Goal: Transaction & Acquisition: Purchase product/service

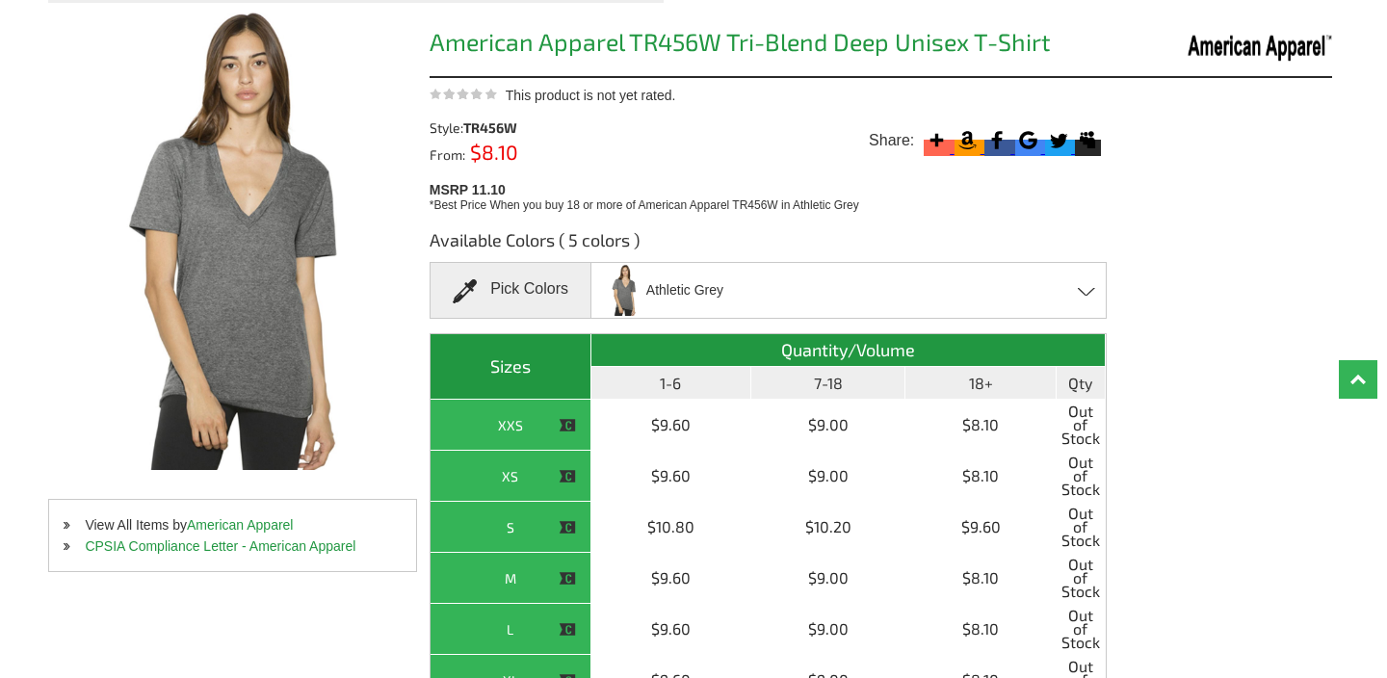
scroll to position [195, 0]
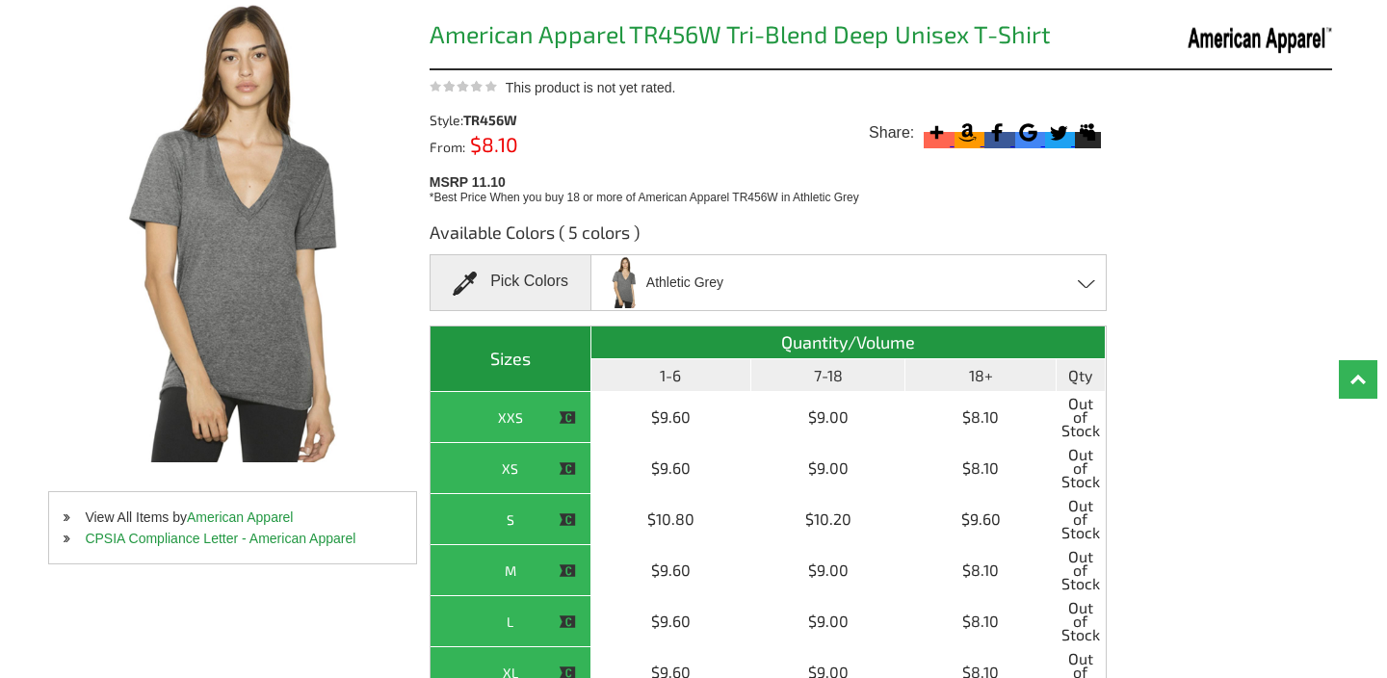
click at [679, 284] on span "Athletic Grey" at bounding box center [684, 283] width 77 height 34
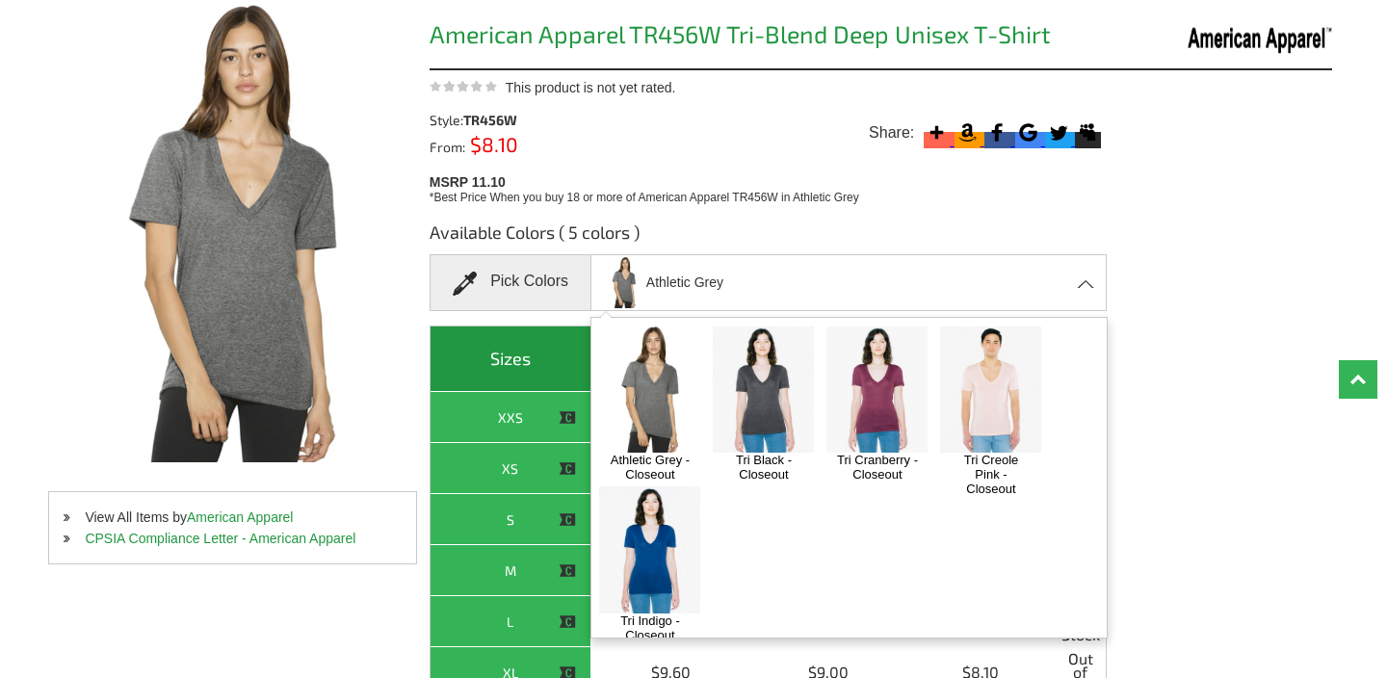
click at [799, 404] on img at bounding box center [763, 389] width 101 height 126
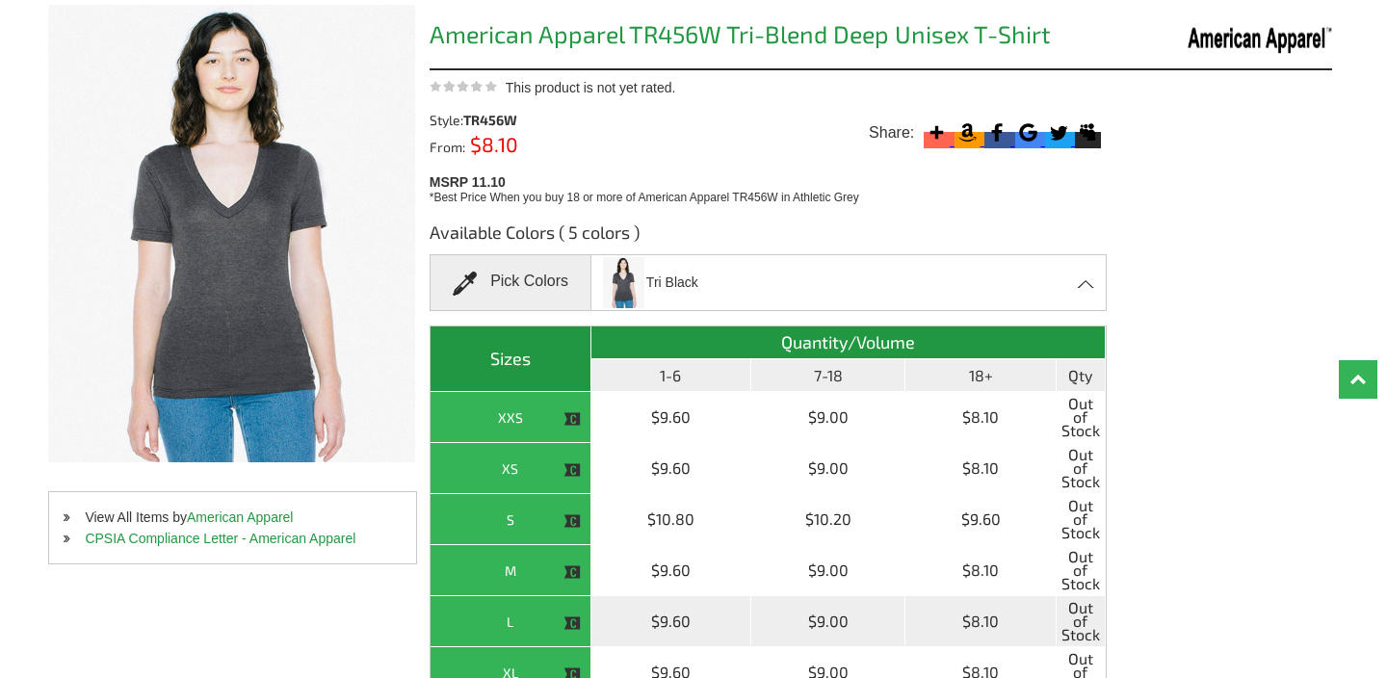
click at [546, 615] on th "L" at bounding box center [510, 621] width 161 height 51
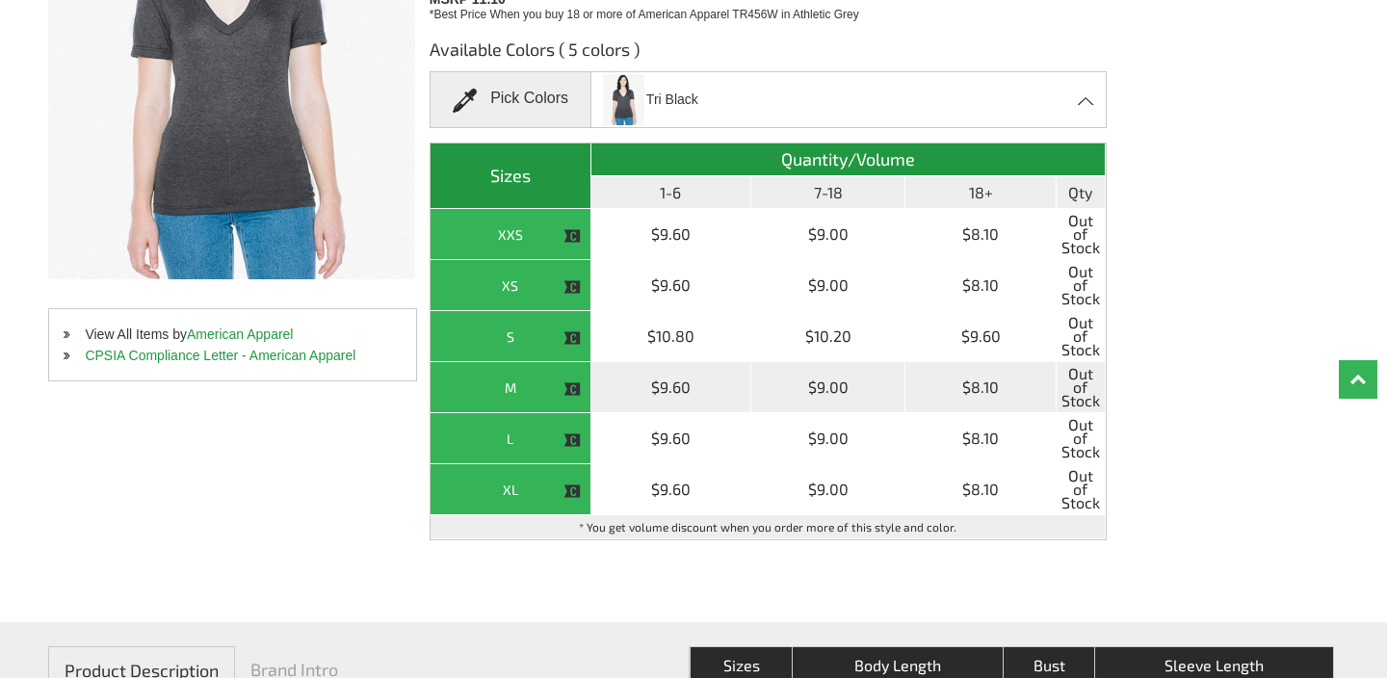
scroll to position [377, 0]
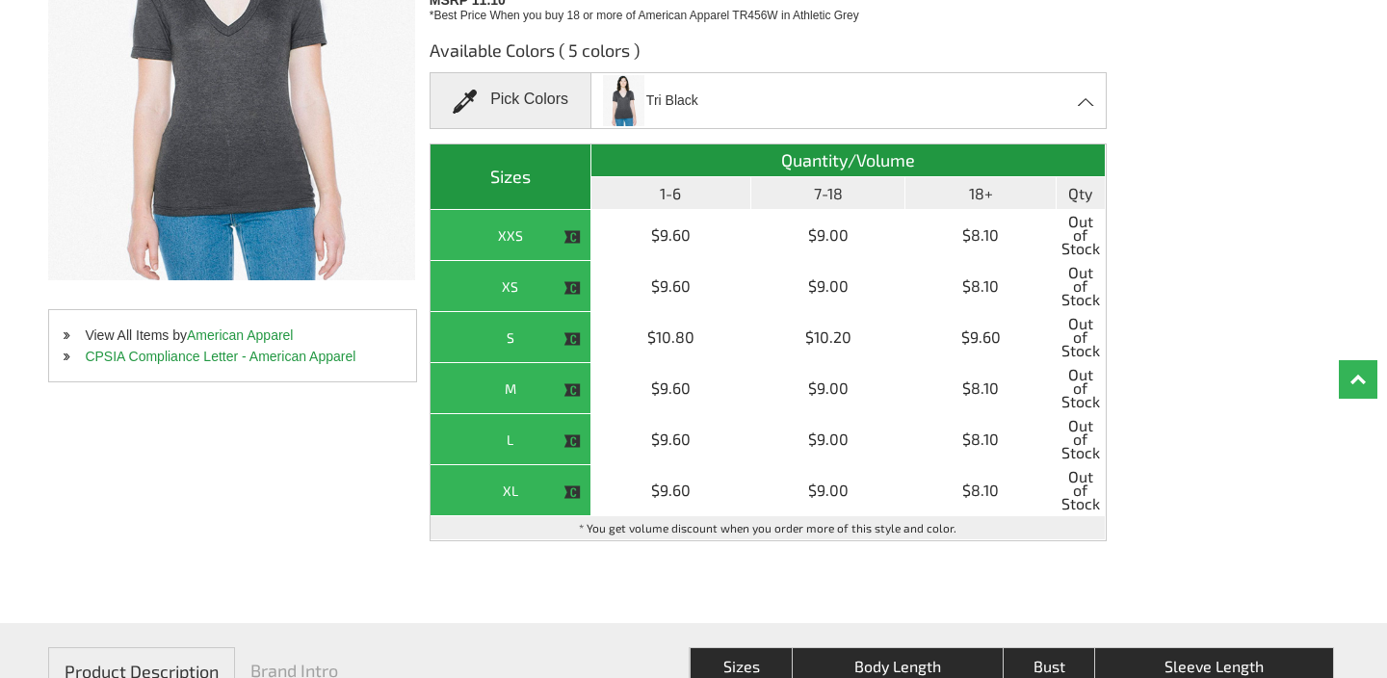
click at [713, 90] on div "Tri Black Athletic Grey - Closeout Tri Black - Closeout Tri Cranberry - Closeou…" at bounding box center [848, 100] width 516 height 57
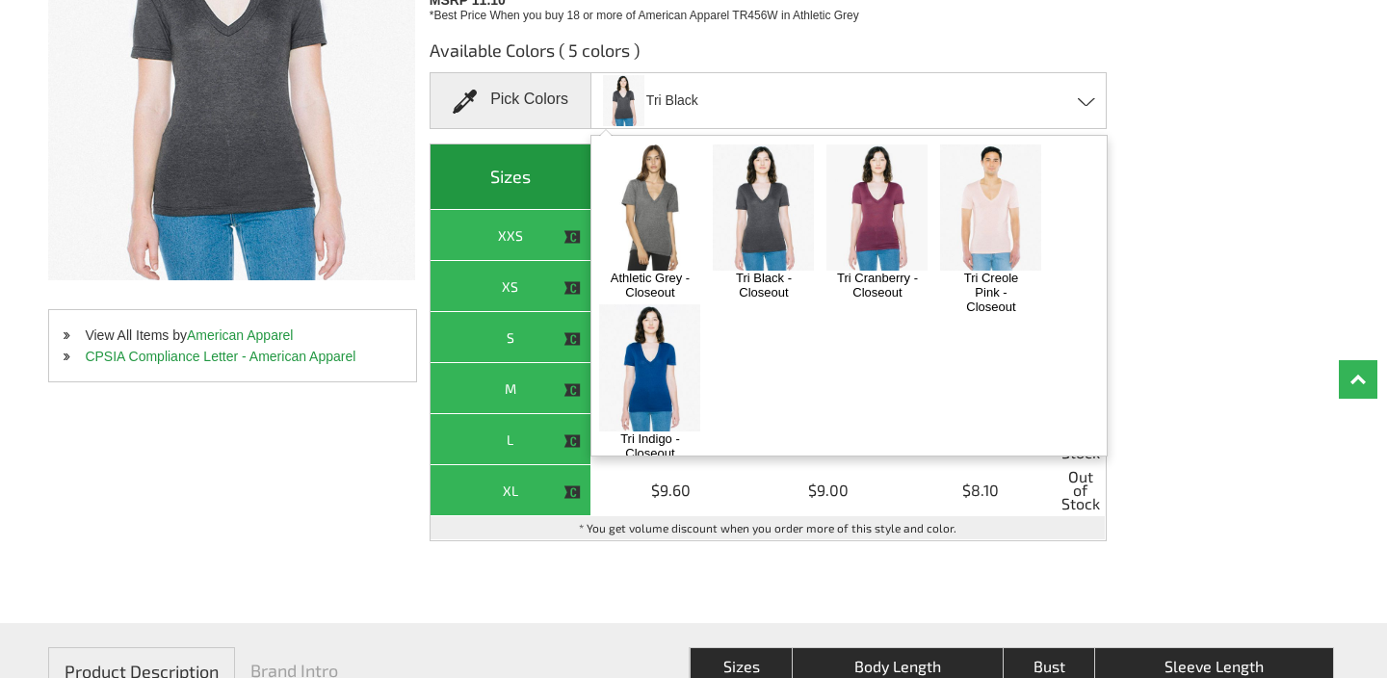
click at [665, 222] on img at bounding box center [649, 207] width 101 height 126
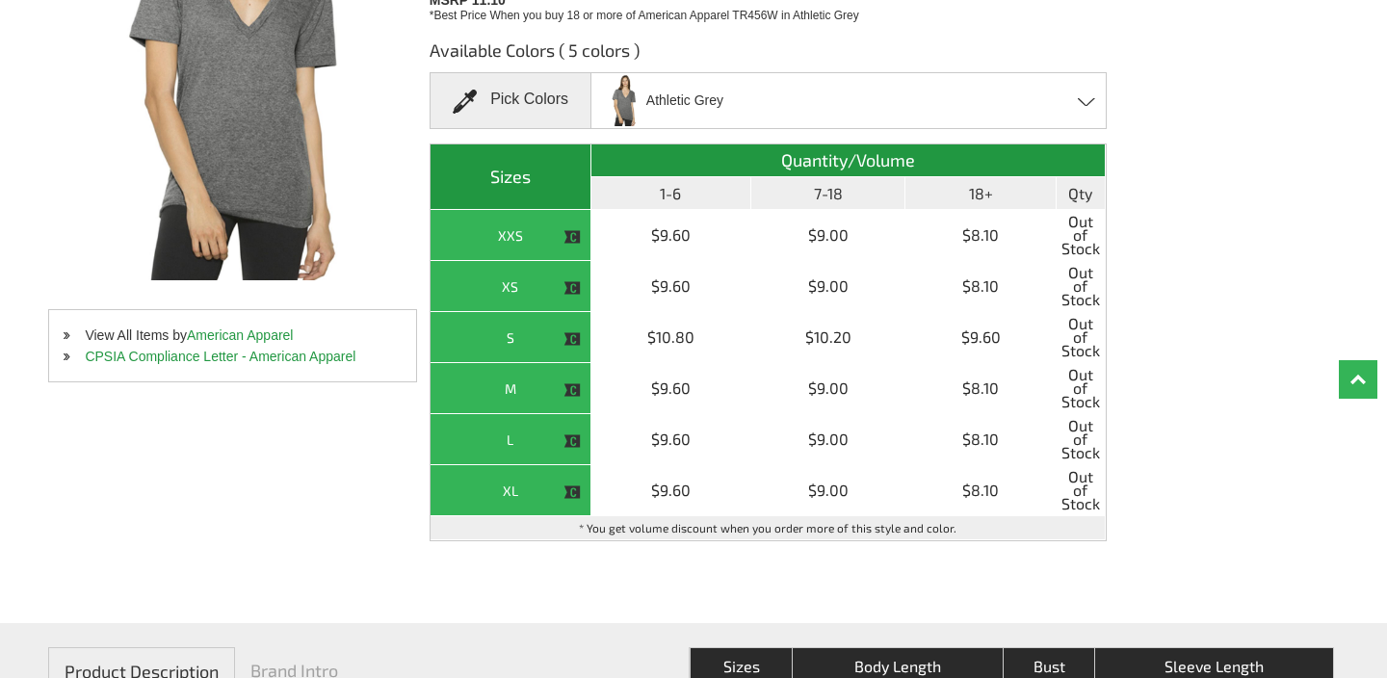
click at [694, 110] on span "Athletic Grey" at bounding box center [684, 101] width 77 height 34
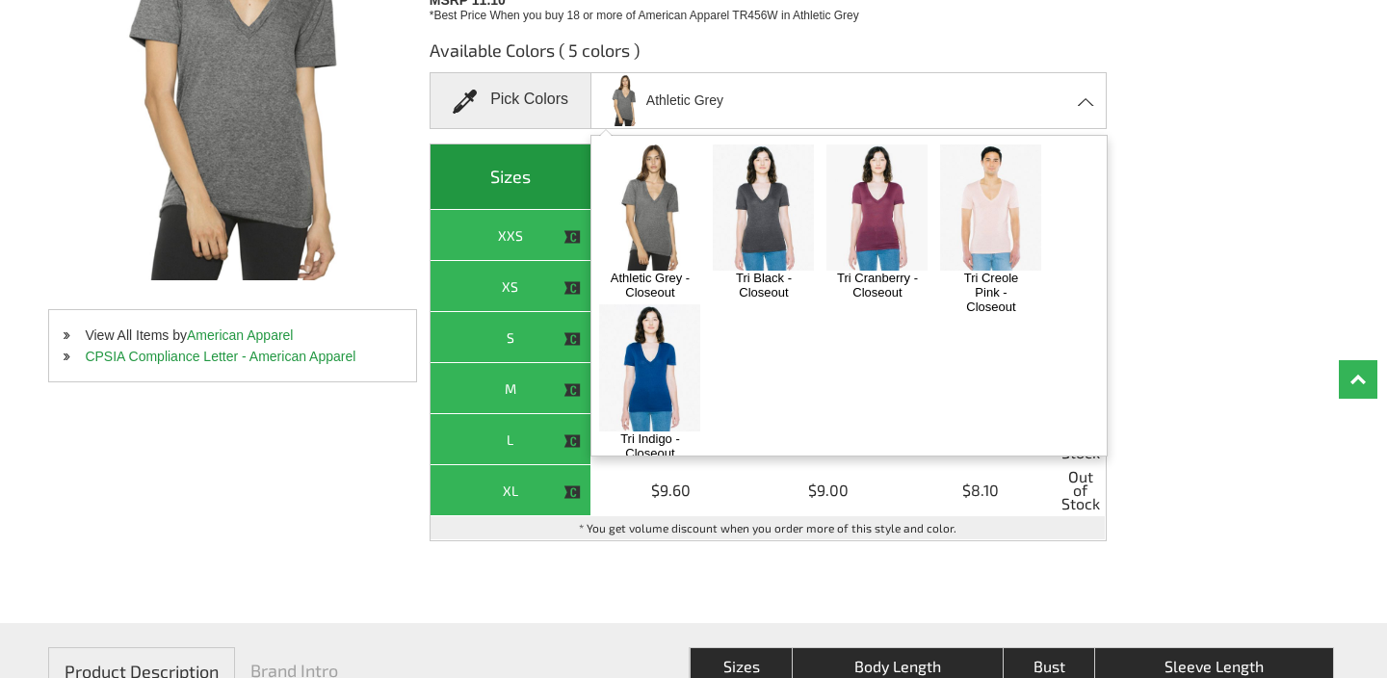
click at [861, 208] on img at bounding box center [876, 207] width 101 height 126
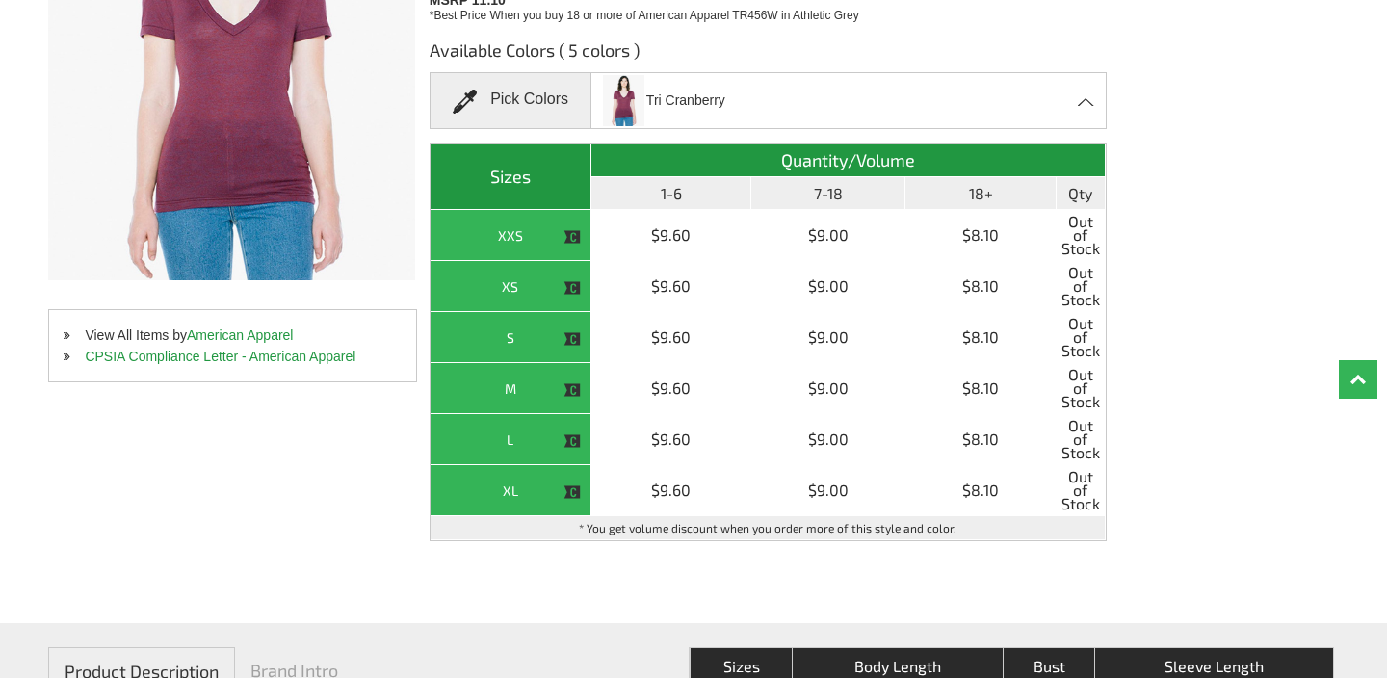
click at [837, 100] on div "Tri Cranberry Athletic Grey - Closeout Tri Black - Closeout Tri Cranberry - Clo…" at bounding box center [848, 100] width 516 height 57
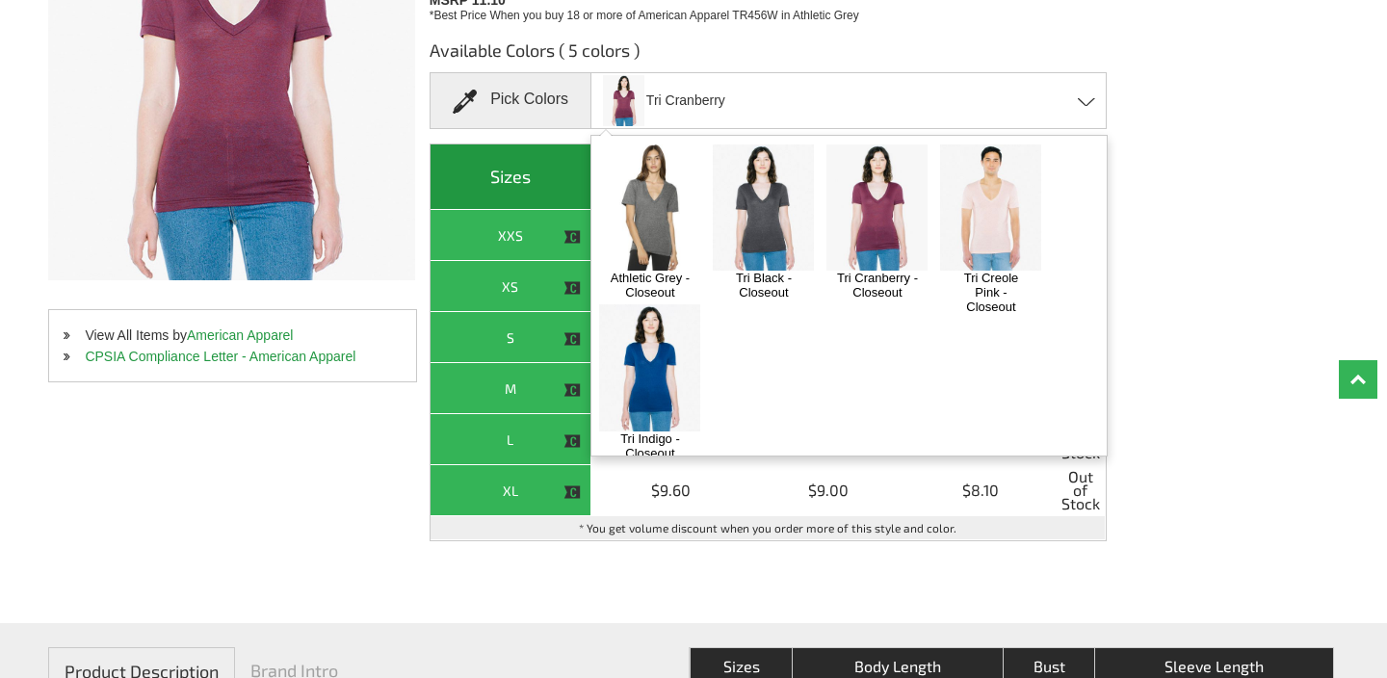
click at [984, 230] on img at bounding box center [990, 207] width 101 height 126
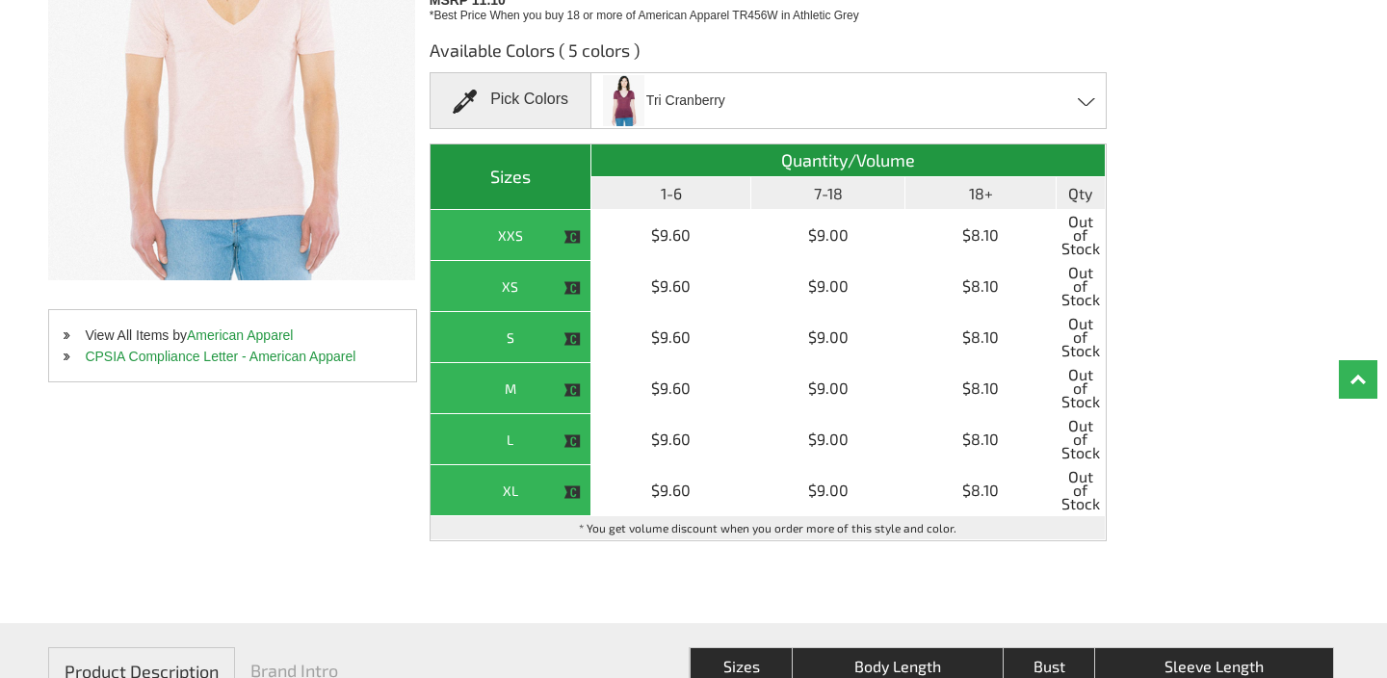
click at [886, 96] on div "Tri Cranberry Athletic Grey - Closeout Tri Black - Closeout Tri Cranberry - Clo…" at bounding box center [848, 100] width 516 height 57
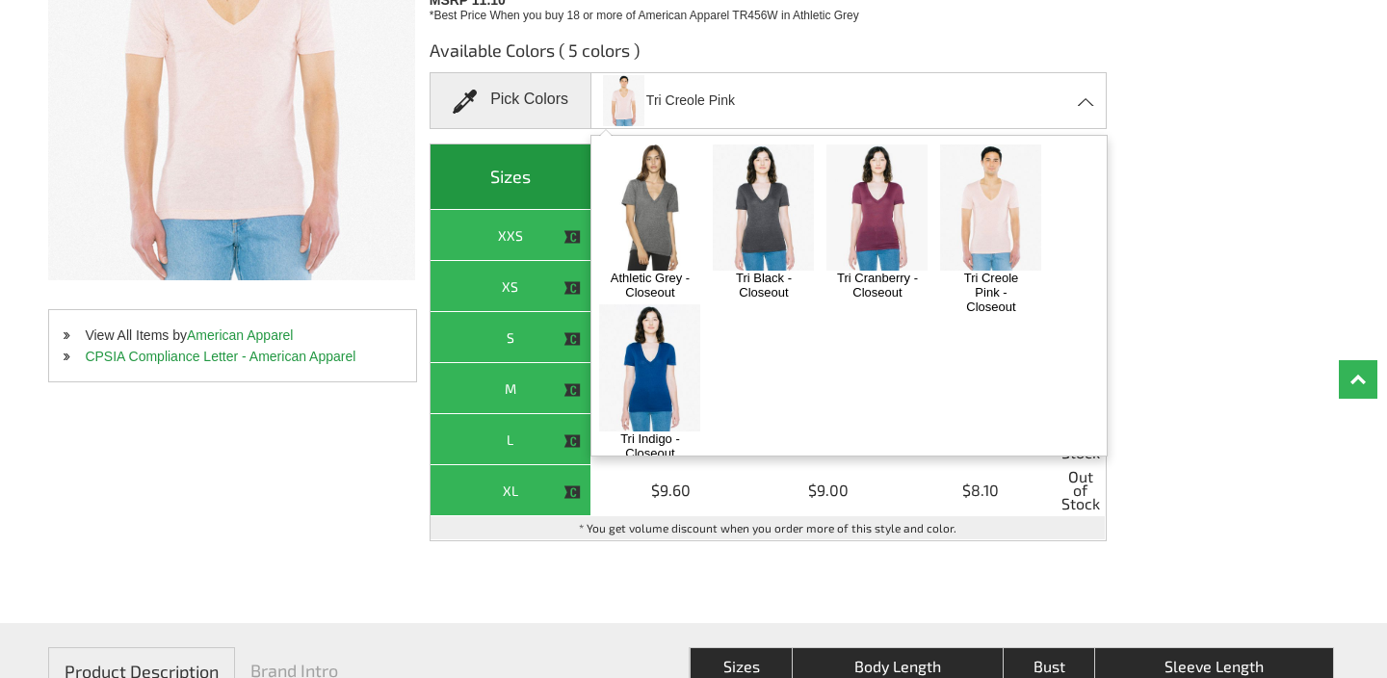
click at [590, 393] on ul "Athletic Grey - Closeout Tri Black - Closeout Tri Cranberry - Closeout Tri Creo…" at bounding box center [848, 296] width 516 height 322
